Goal: Find specific page/section: Find specific page/section

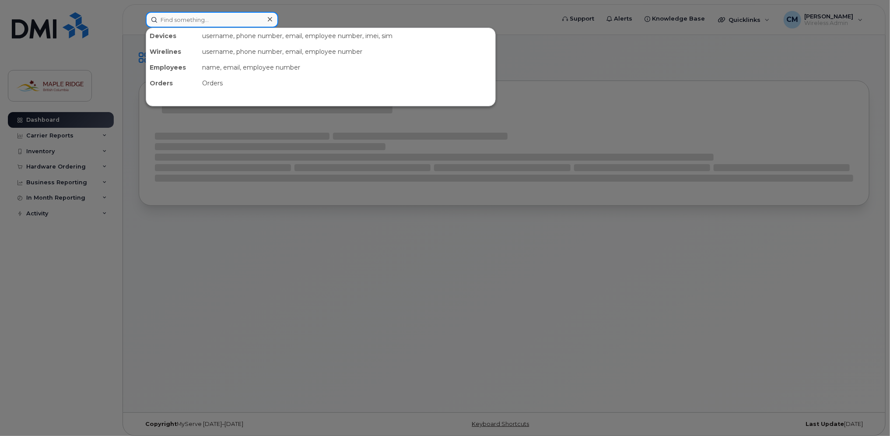
click at [218, 22] on input at bounding box center [212, 20] width 133 height 16
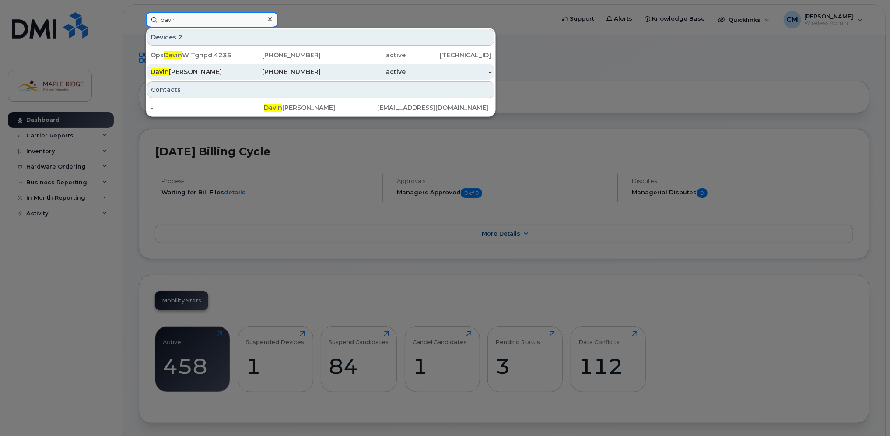
type input "davin"
click at [184, 70] on div "[PERSON_NAME]" at bounding box center [193, 71] width 85 height 9
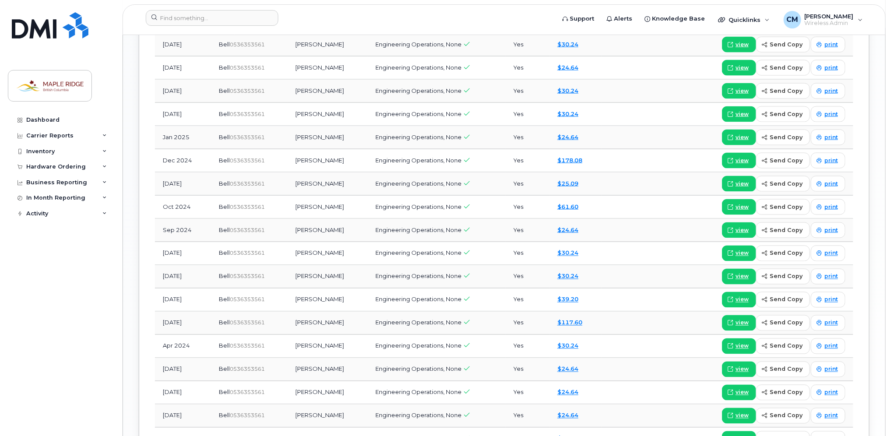
scroll to position [700, 0]
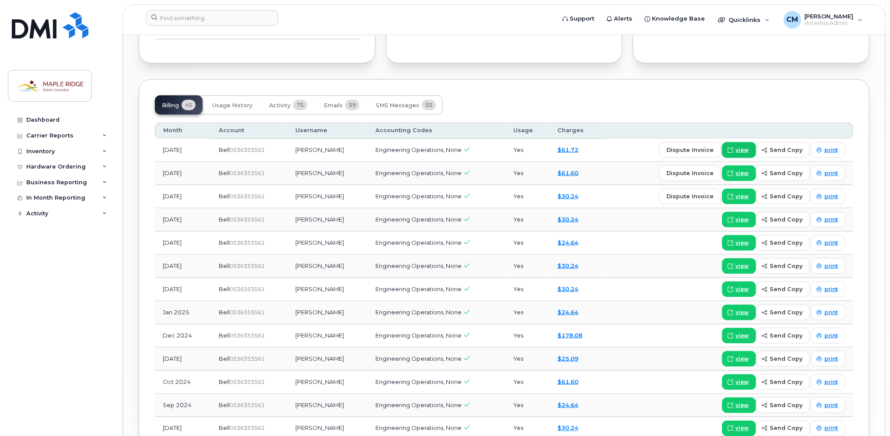
click at [749, 149] on span "view" at bounding box center [742, 150] width 13 height 8
click at [306, 104] on span "75" at bounding box center [300, 105] width 14 height 11
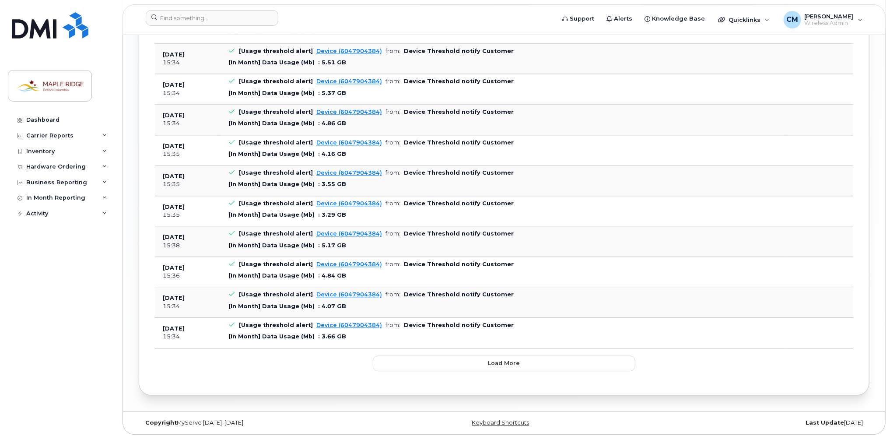
scroll to position [1260, 0]
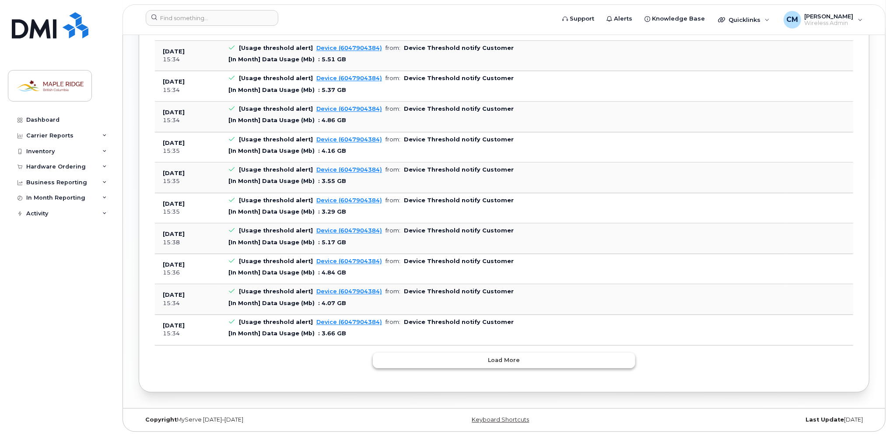
click at [502, 359] on span "Load more" at bounding box center [504, 360] width 32 height 8
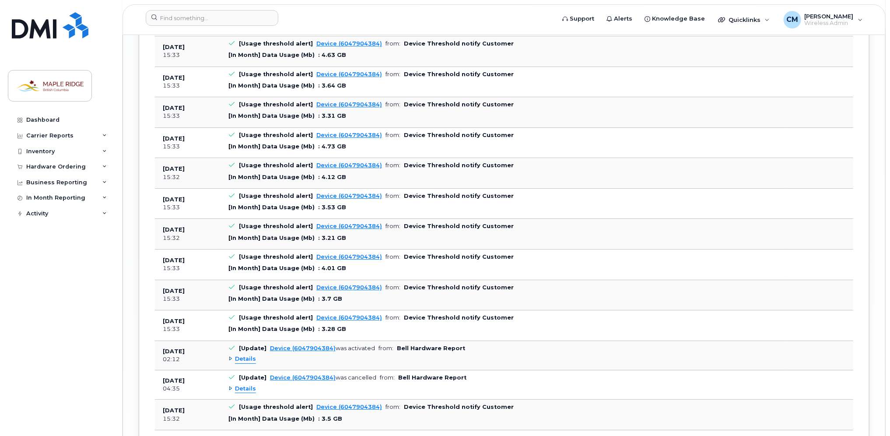
scroll to position [2004, 0]
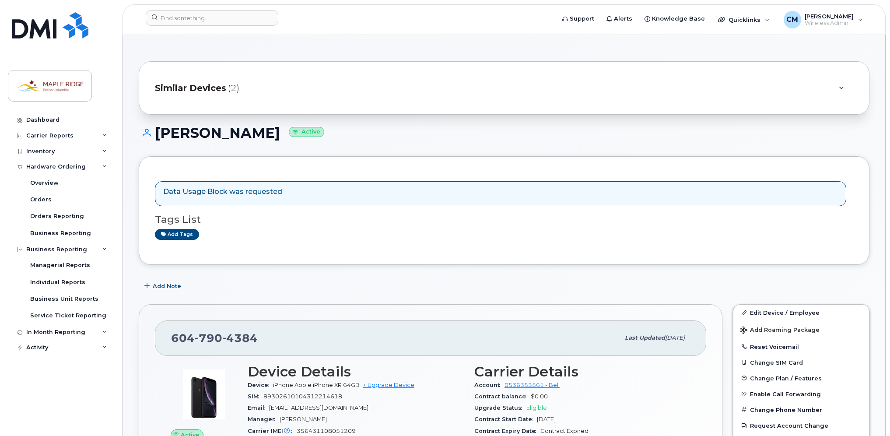
scroll to position [175, 0]
